Goal: Task Accomplishment & Management: Use online tool/utility

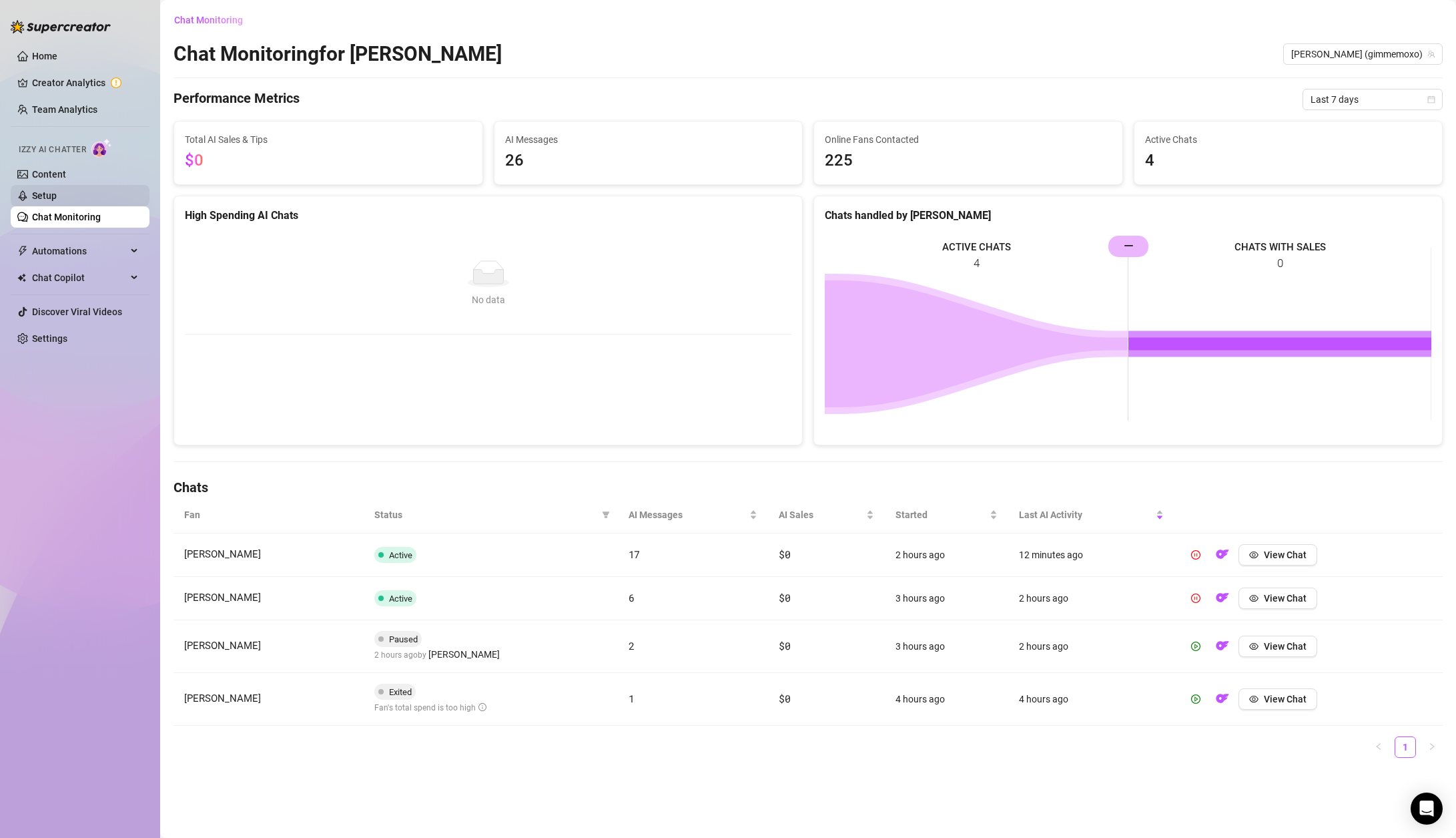
click at [41, 198] on link "Setup" at bounding box center [44, 196] width 25 height 10
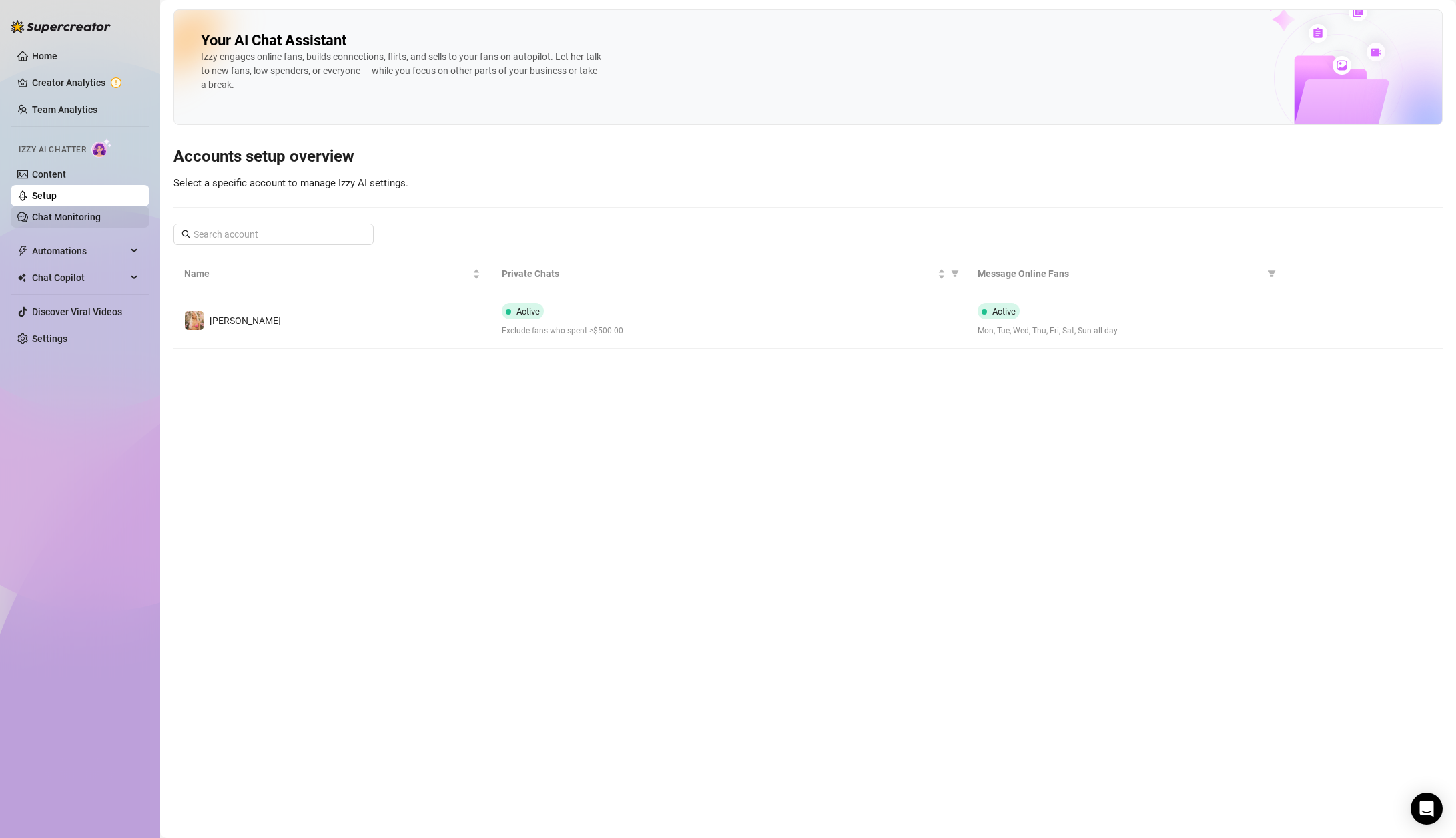
click at [43, 223] on link "Chat Monitoring" at bounding box center [66, 217] width 69 height 10
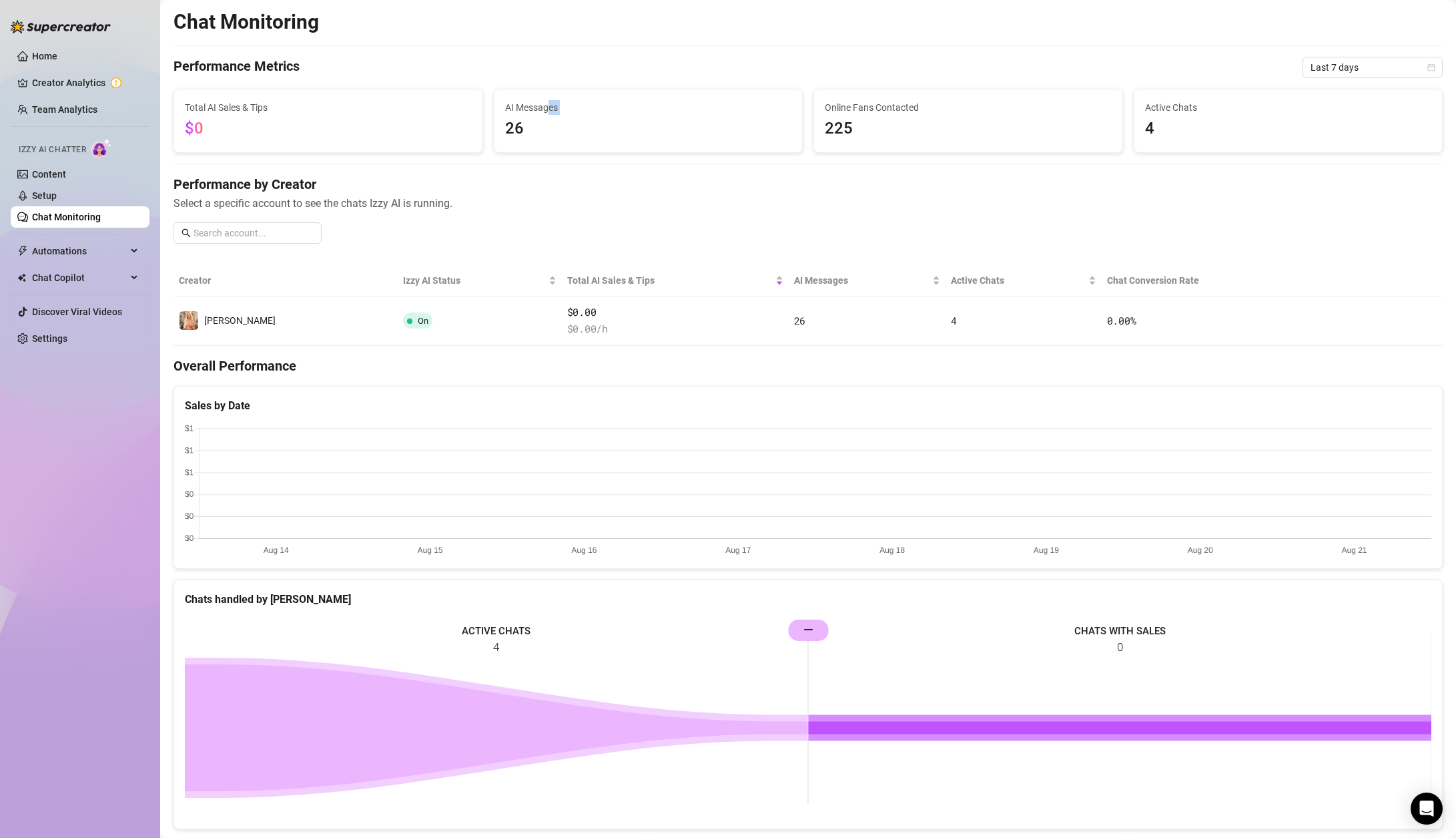
click at [547, 113] on div "AI Messages 26" at bounding box center [649, 121] width 287 height 41
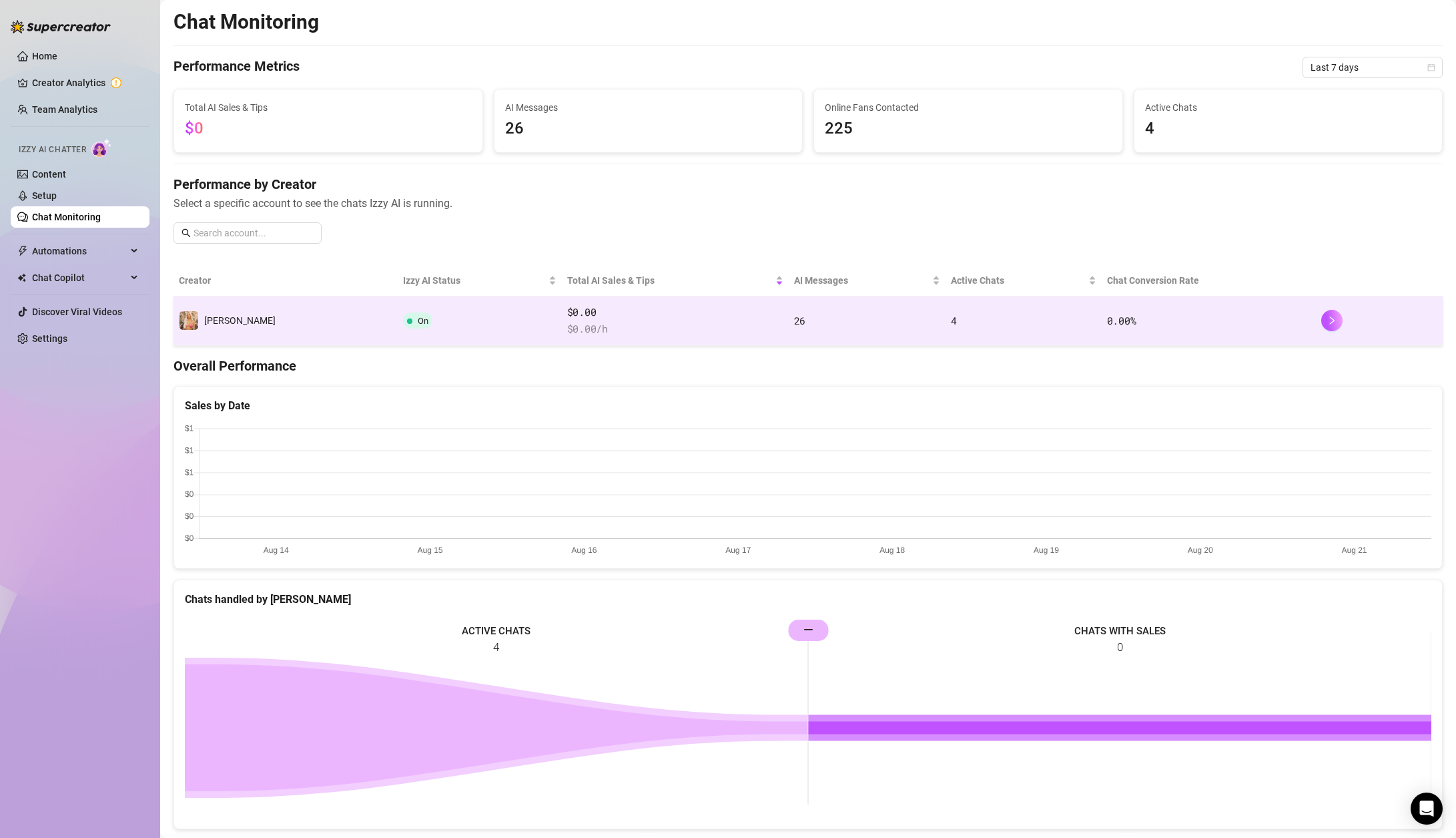
click at [398, 300] on td "On" at bounding box center [480, 321] width 164 height 49
